Goal: Find specific page/section: Find specific page/section

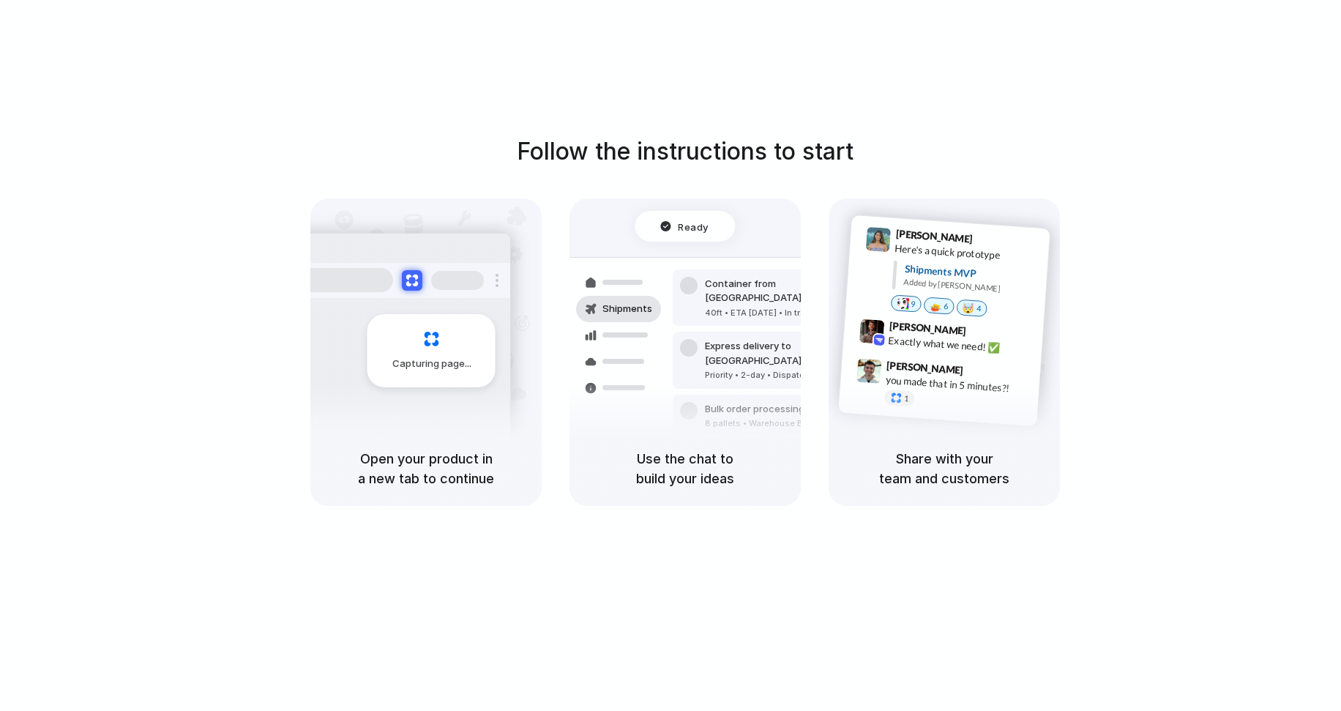
click at [734, 135] on h1 "Follow the instructions to start" at bounding box center [685, 151] width 337 height 35
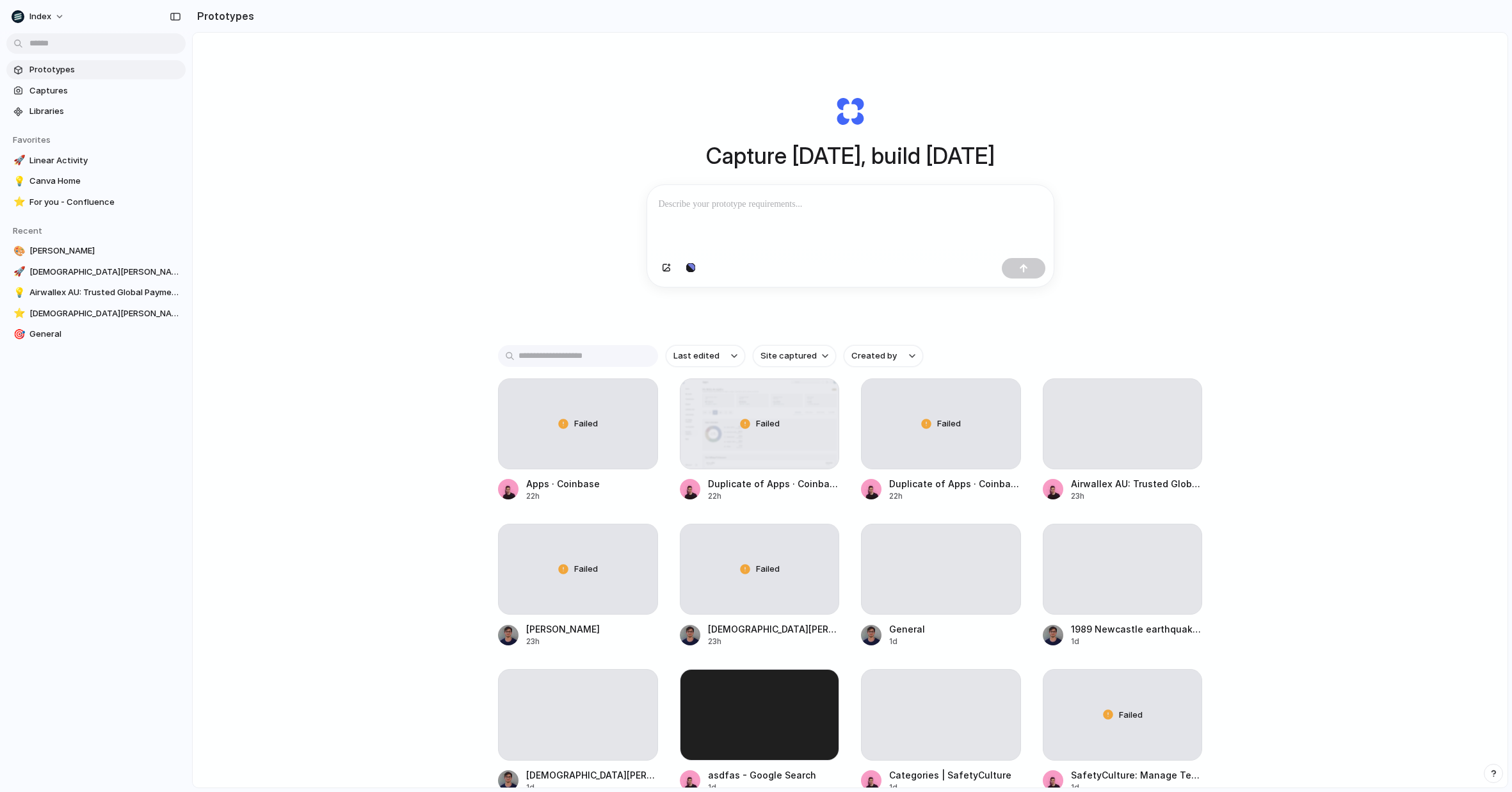
click at [457, 204] on div "Capture [DATE], build [DATE] Clone web app Clone screenshot Start from existing…" at bounding box center [850, 444] width 1315 height 823
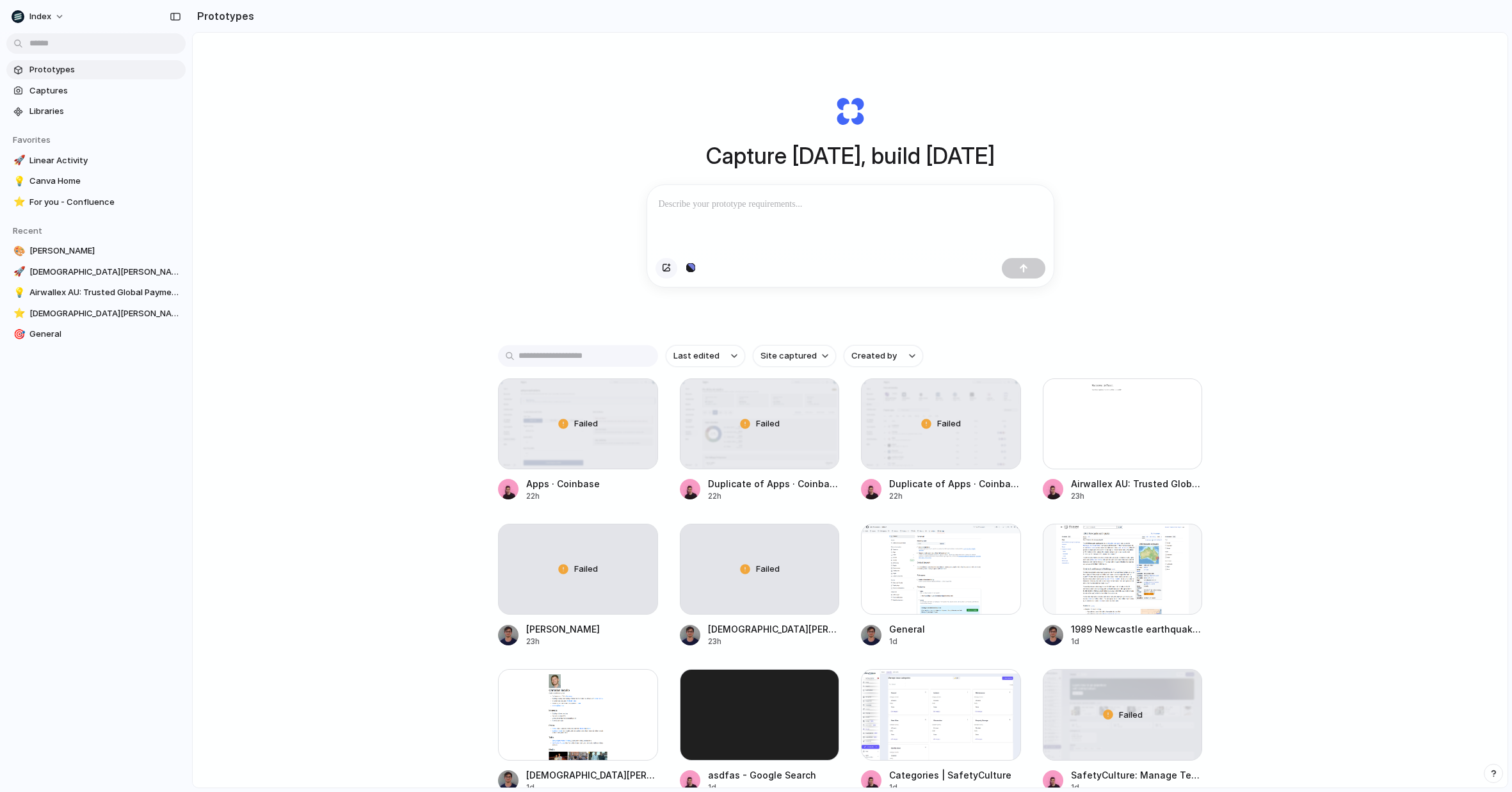
click at [671, 270] on button "button" at bounding box center [666, 268] width 22 height 20
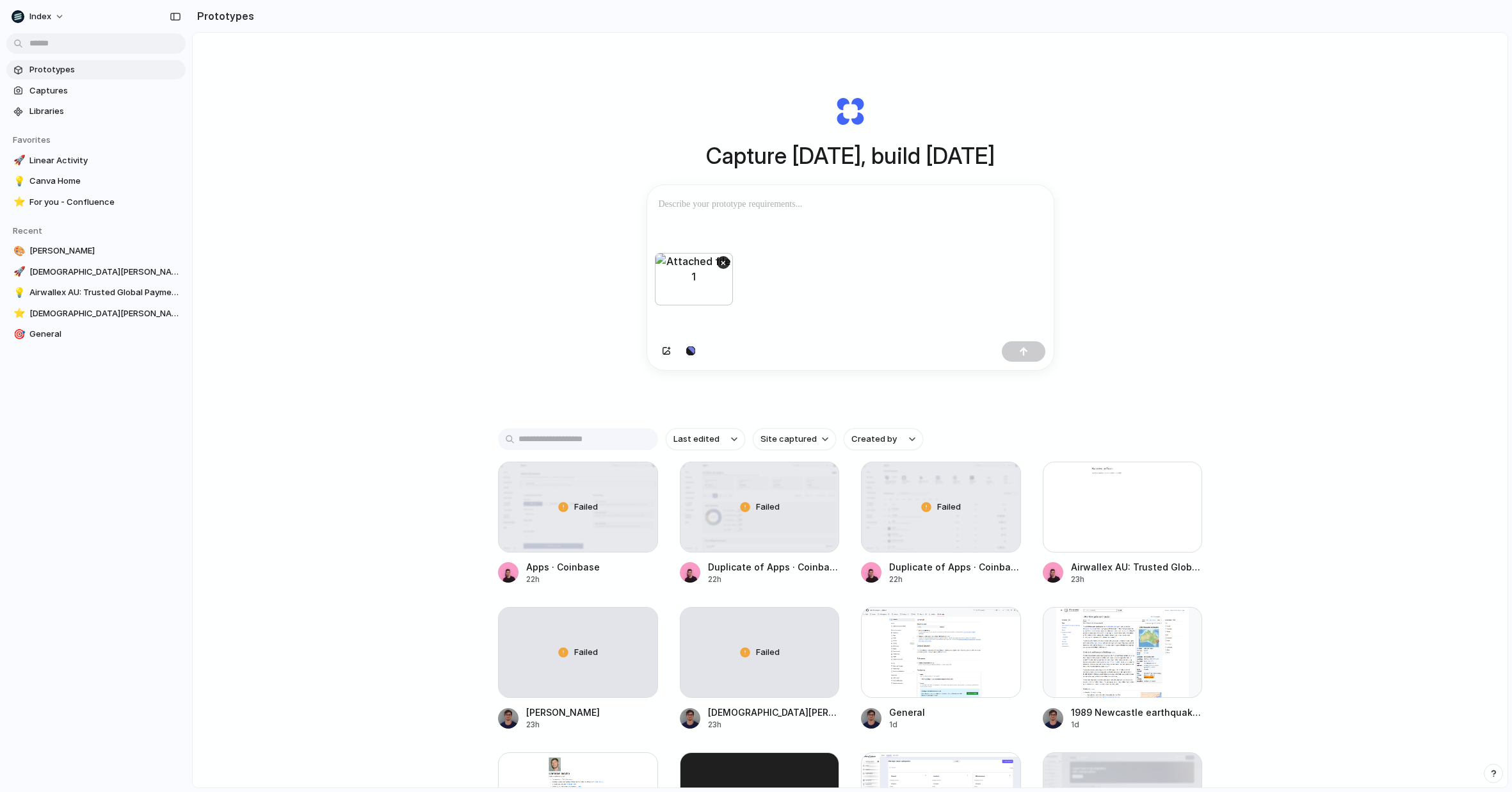
click at [782, 237] on div at bounding box center [850, 219] width 407 height 68
click at [722, 263] on button "×" at bounding box center [724, 263] width 13 height 13
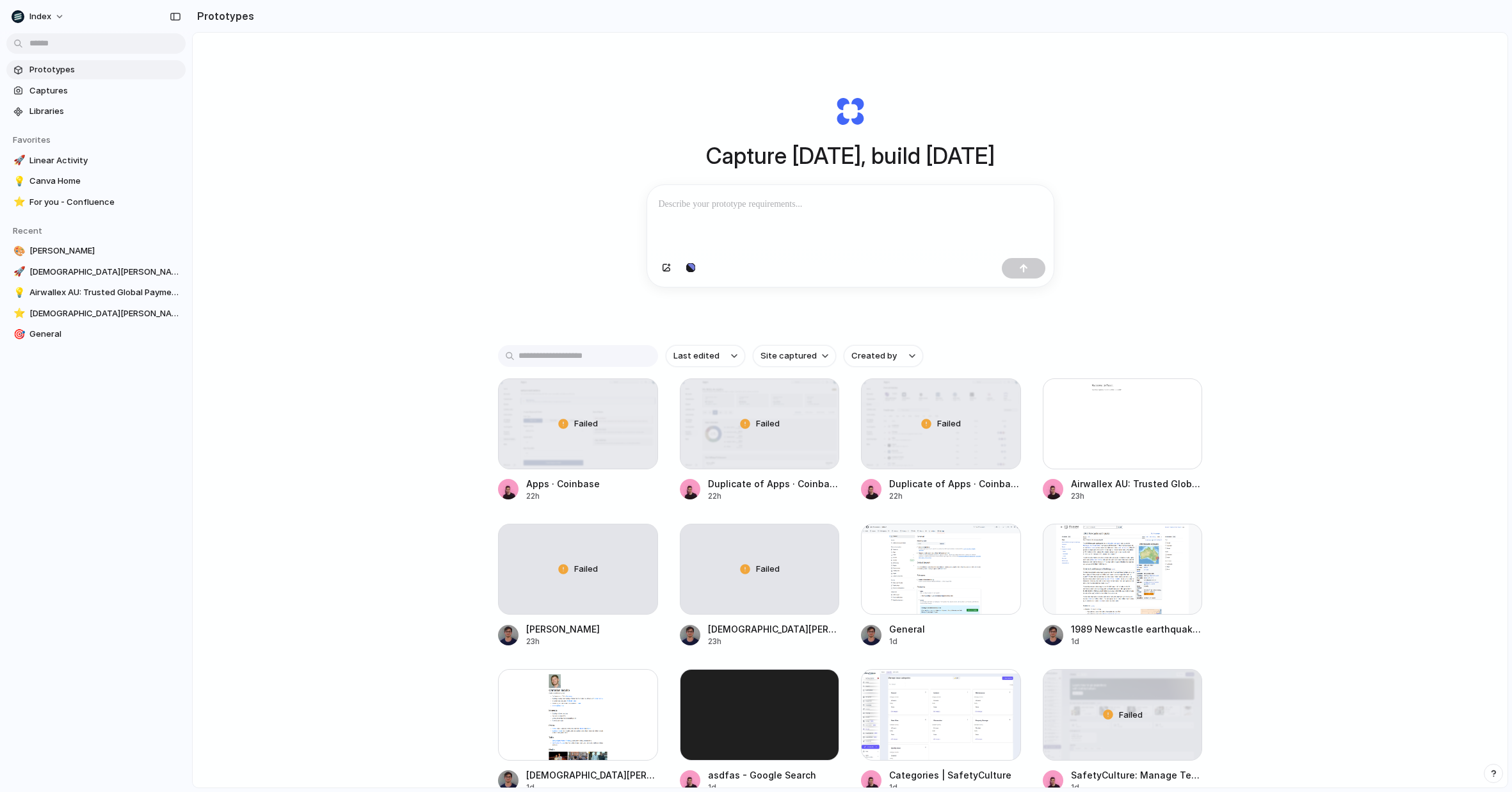
click at [1219, 193] on div "Capture [DATE], build [DATE] Clone web app Clone screenshot Start from existing…" at bounding box center [850, 444] width 1315 height 823
click at [1150, 273] on div "Capture [DATE], build [DATE] Clone web app Clone screenshot Start from existing…" at bounding box center [850, 444] width 1315 height 823
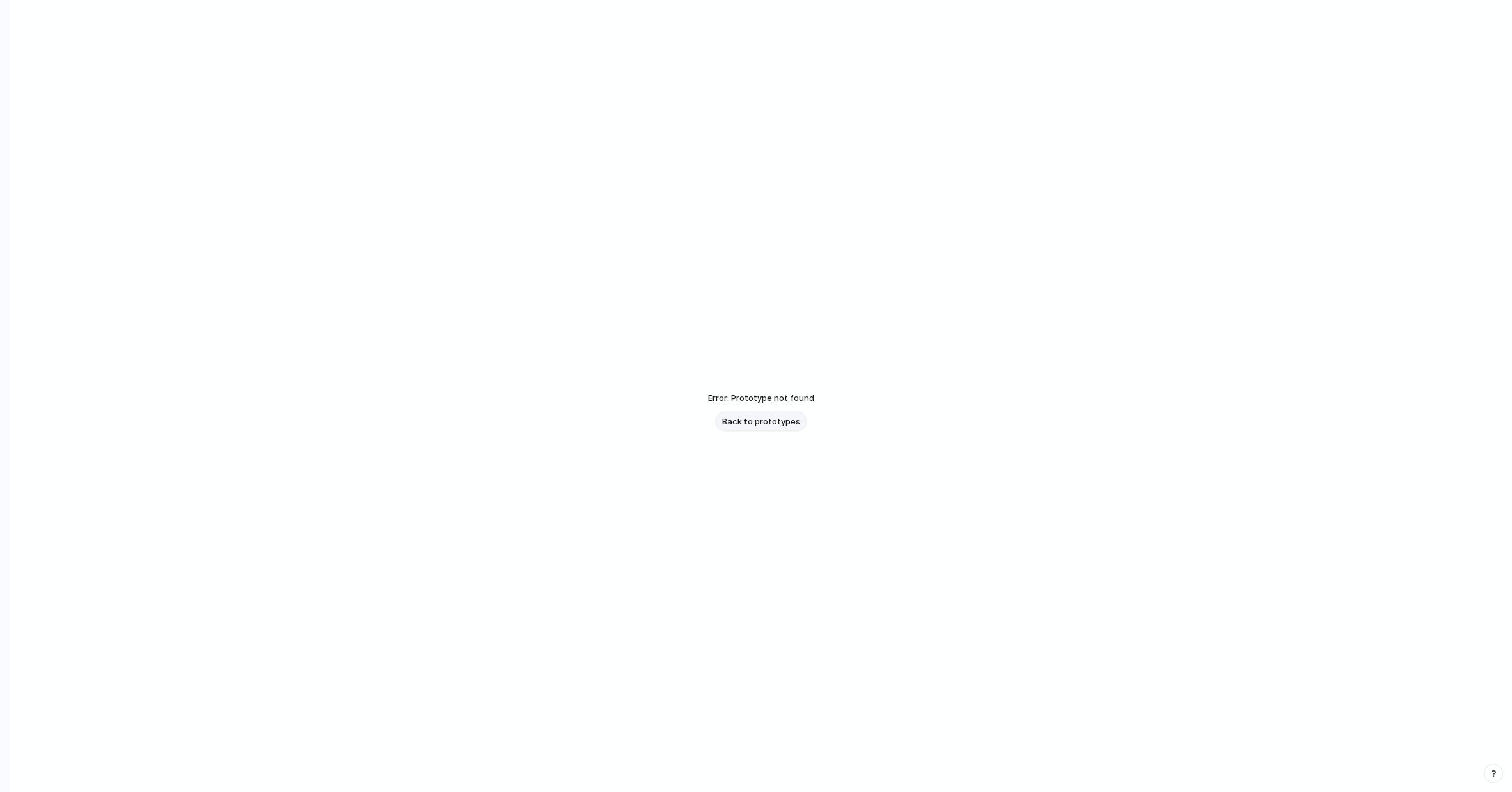
click at [764, 422] on span "Back to prototypes" at bounding box center [760, 422] width 78 height 13
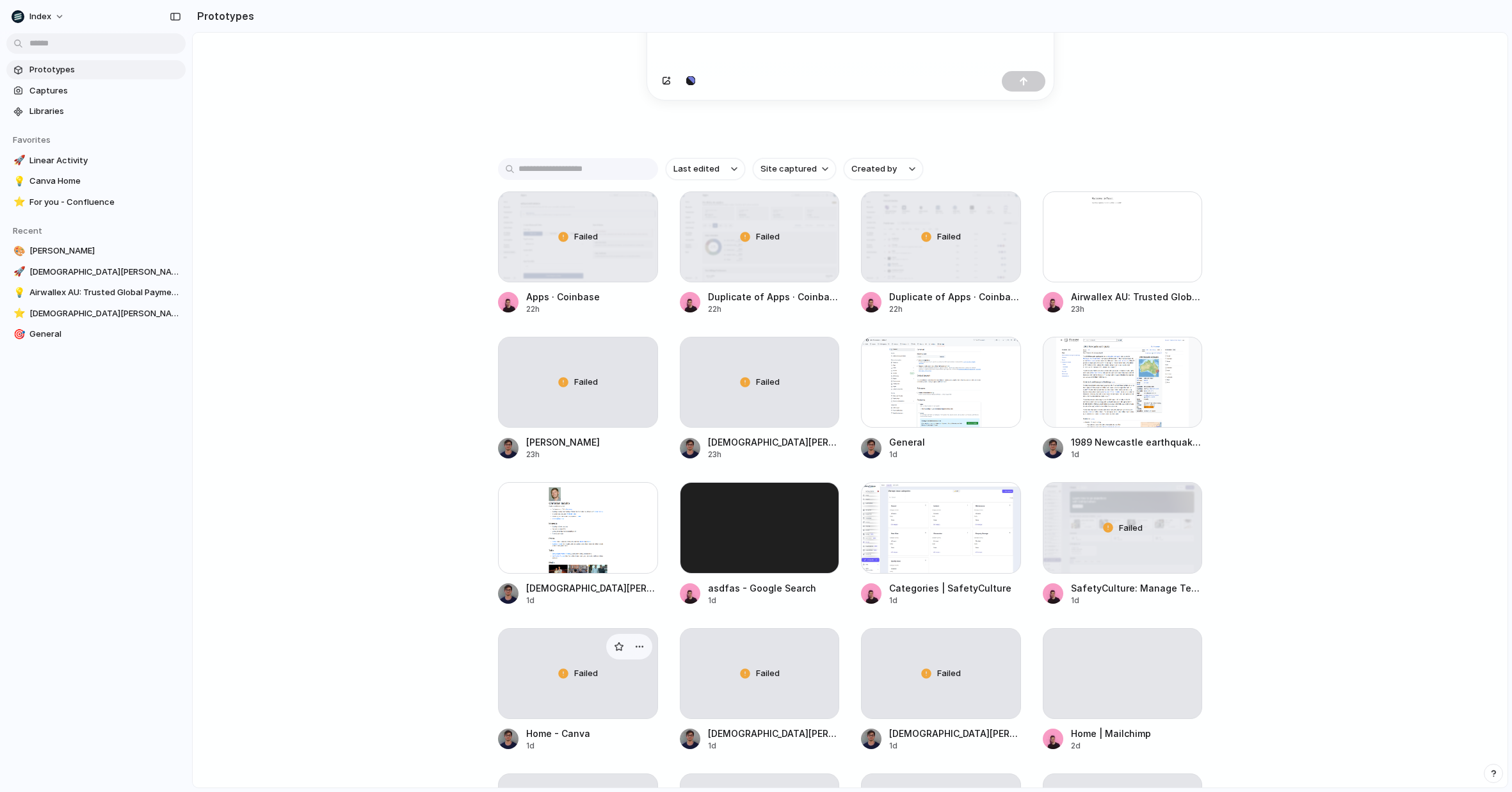
scroll to position [256, 0]
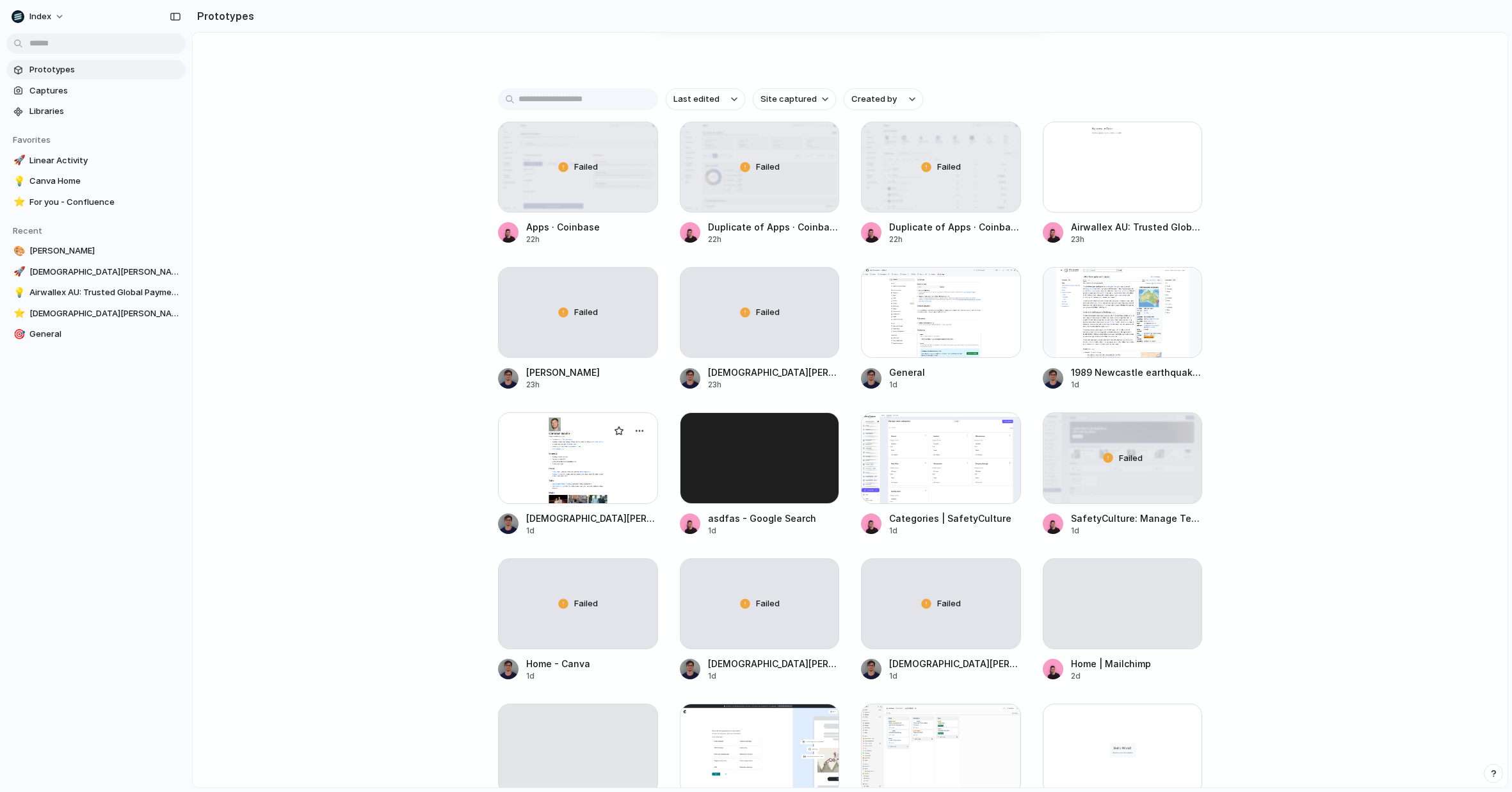
click at [556, 473] on div at bounding box center [578, 458] width 160 height 91
